Goal: Task Accomplishment & Management: Complete application form

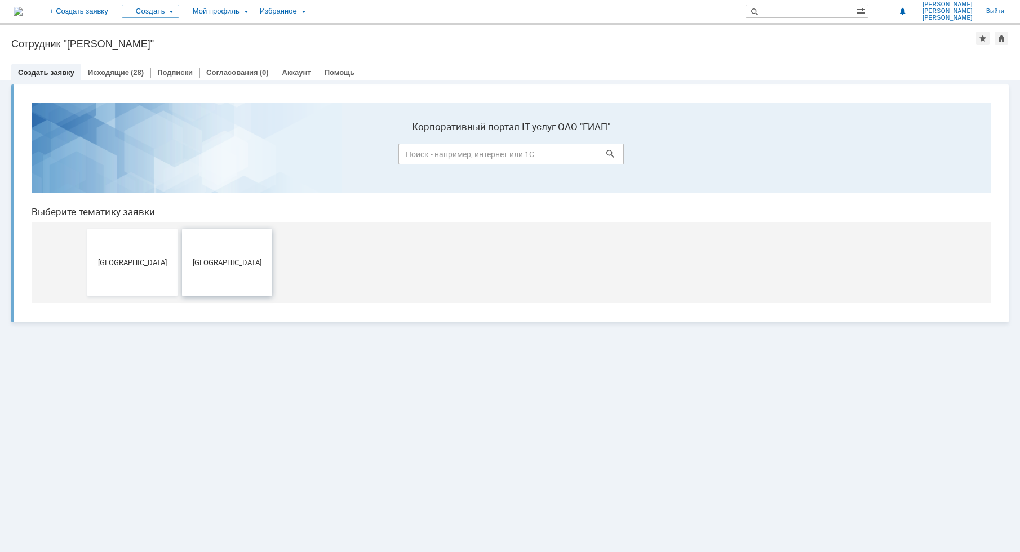
click at [232, 272] on button "[GEOGRAPHIC_DATA]" at bounding box center [227, 263] width 90 height 68
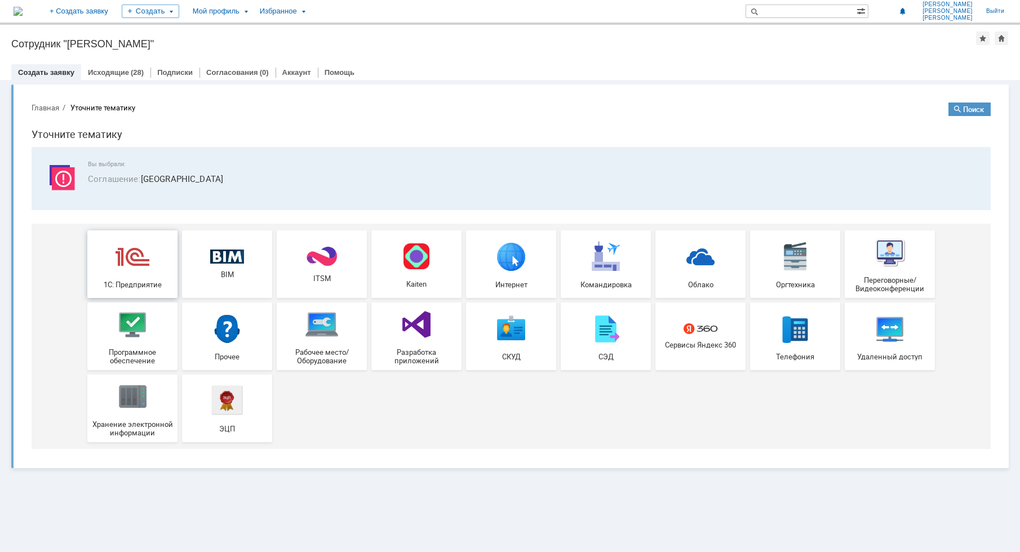
click at [135, 264] on img at bounding box center [132, 256] width 34 height 34
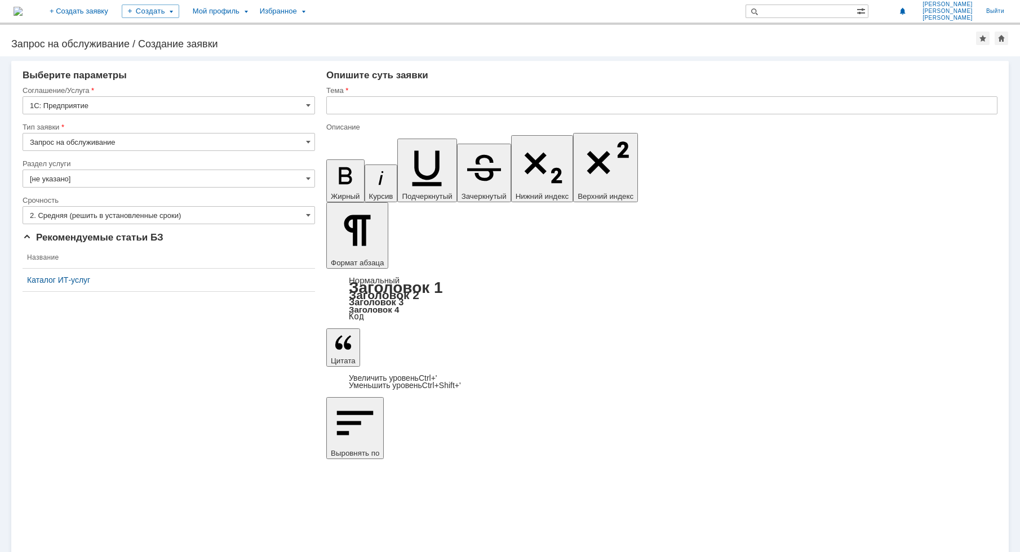
click at [145, 184] on input "[не указано]" at bounding box center [169, 179] width 292 height 18
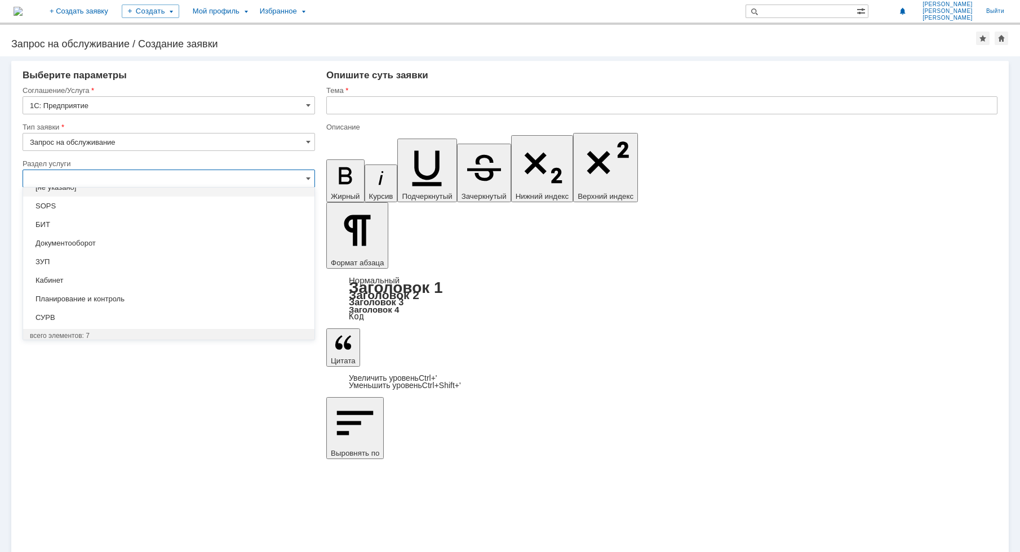
scroll to position [15, 0]
click at [73, 318] on span "СУРВ" at bounding box center [169, 314] width 278 height 9
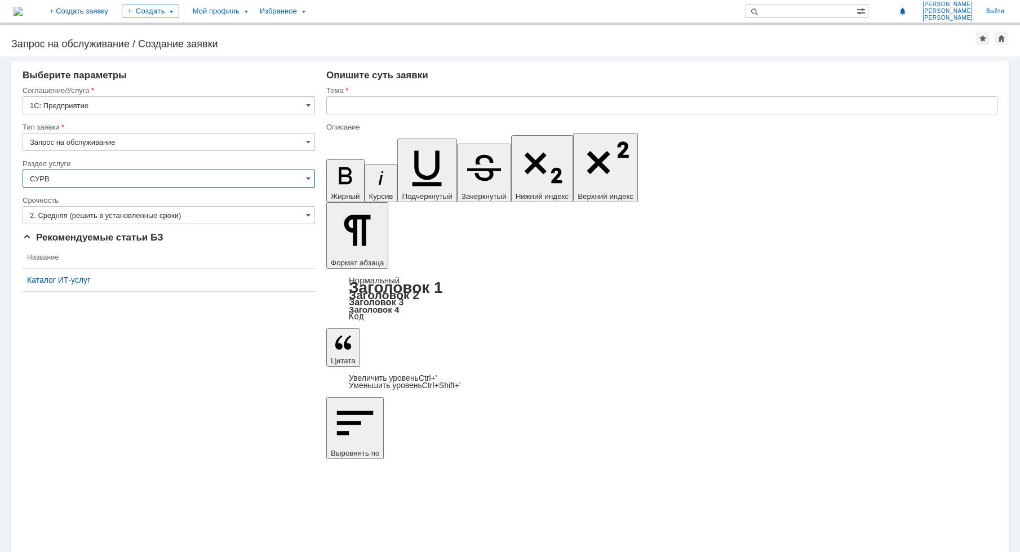
type input "СУРВ"
click at [310, 213] on span at bounding box center [308, 215] width 5 height 9
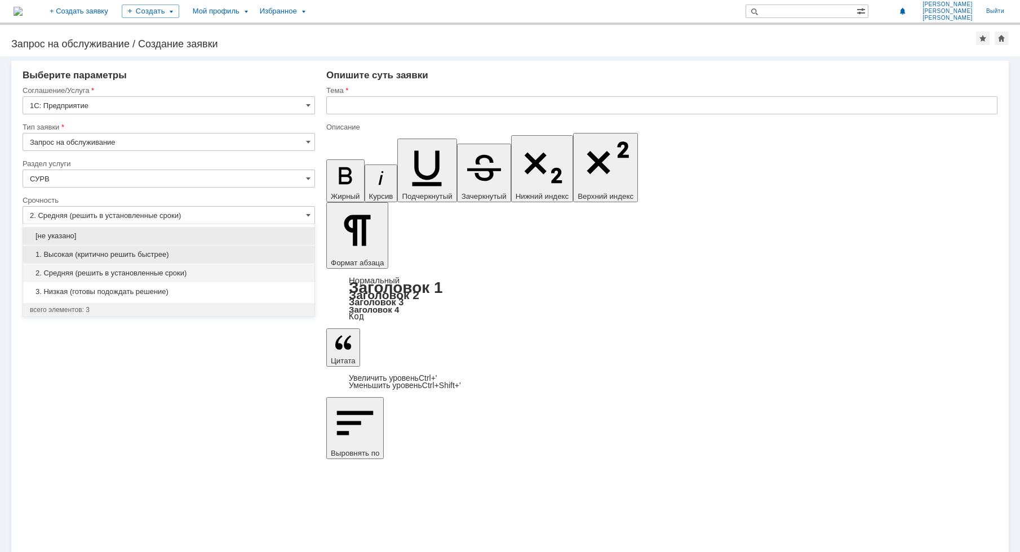
click at [213, 253] on span "1. Высокая (критично решить быстрее)" at bounding box center [169, 254] width 278 height 9
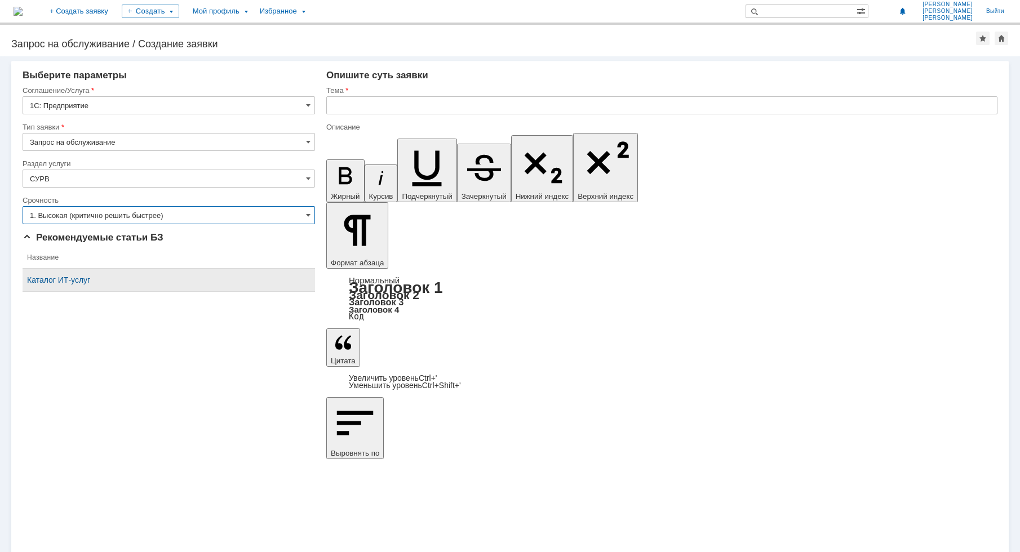
type input "1. Высокая (критично решить быстрее)"
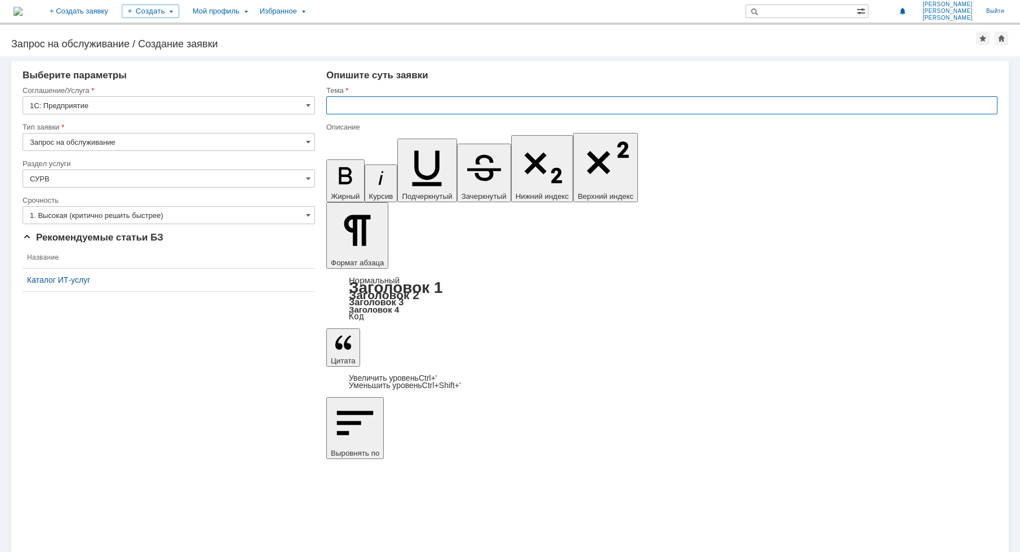
click at [352, 102] on input "text" at bounding box center [661, 105] width 671 height 18
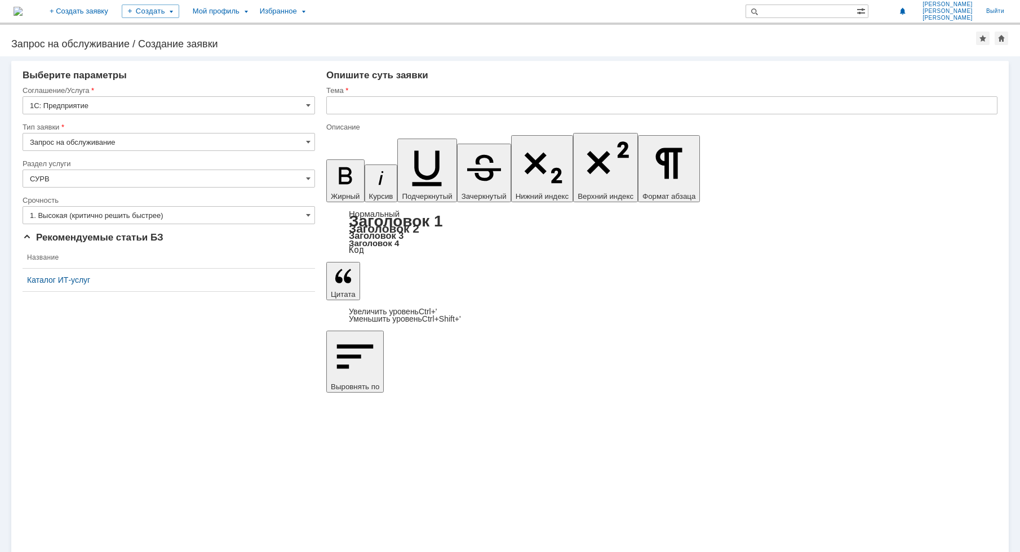
click at [357, 113] on input "text" at bounding box center [661, 105] width 671 height 18
type input "Создание служебной записки на командировку"
